Goal: Information Seeking & Learning: Learn about a topic

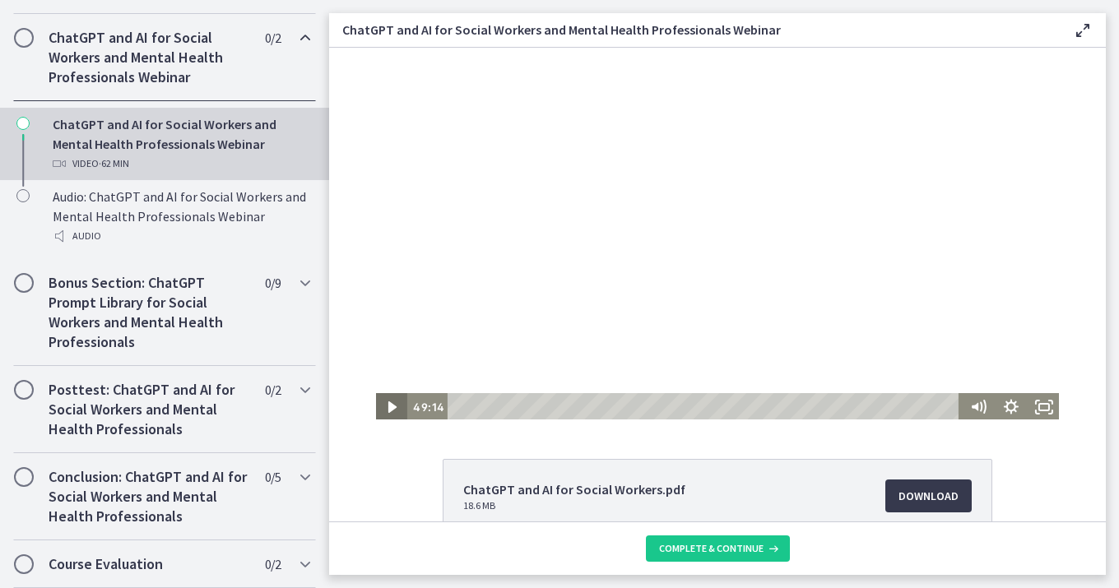
click at [374, 46] on button "Play Video: cj0g463og4drpe1jdpg0.mp4" at bounding box center [374, 46] width 1 height 1
click at [374, 46] on button "Pause: cj0g463og4drpe1jdpg0.mp4" at bounding box center [374, 46] width 1 height 1
drag, startPoint x: 746, startPoint y: 274, endPoint x: 713, endPoint y: 286, distance: 35.1
click at [734, 278] on div at bounding box center [717, 233] width 686 height 375
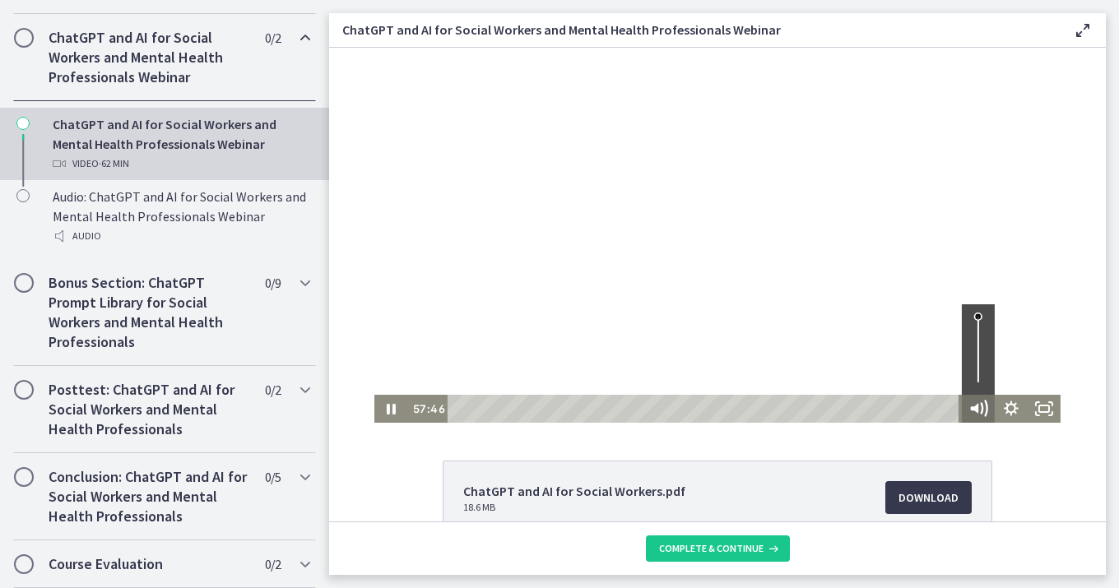
click at [976, 407] on icon "Mute" at bounding box center [975, 409] width 8 height 10
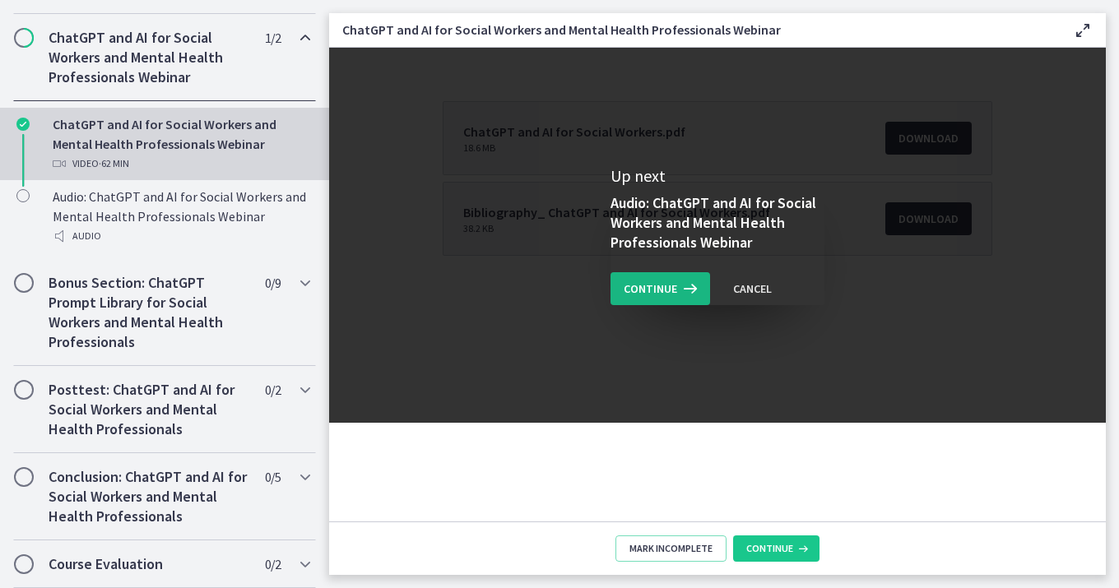
click at [666, 290] on span "Continue" at bounding box center [650, 289] width 53 height 20
